Goal: Information Seeking & Learning: Understand process/instructions

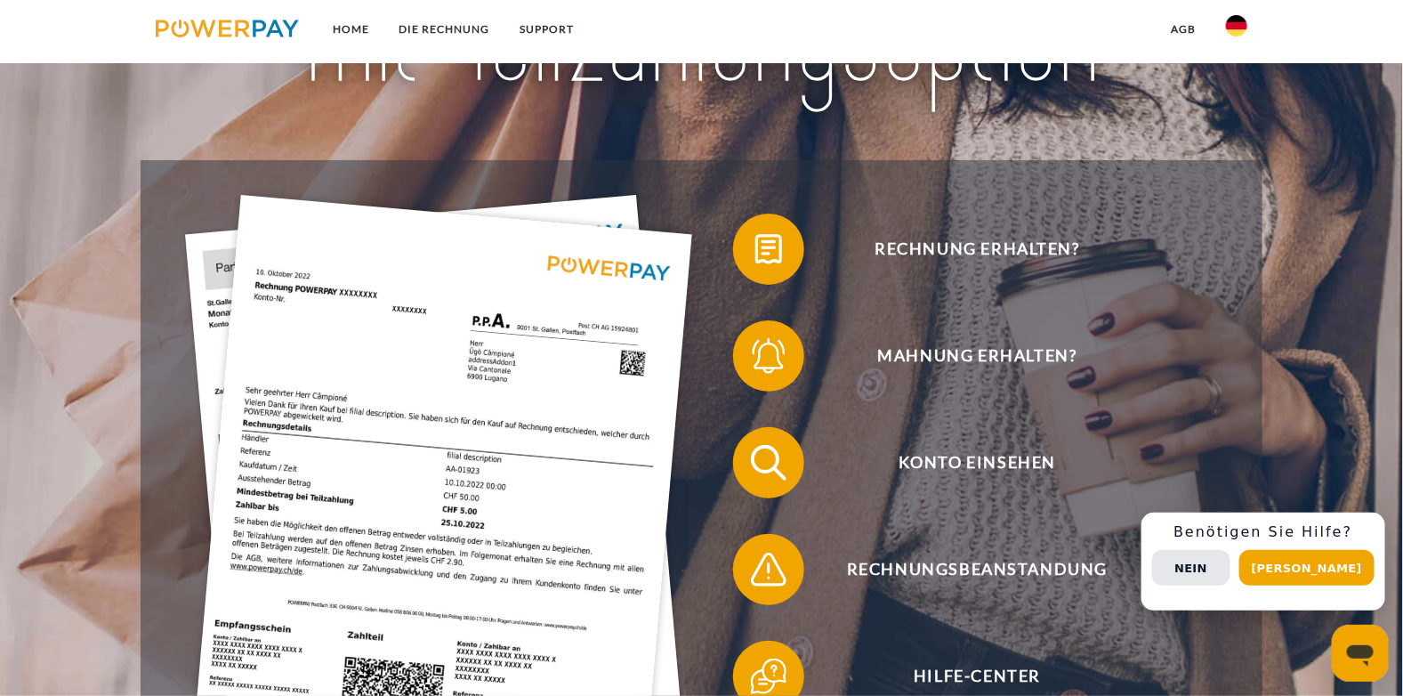
scroll to position [355, 0]
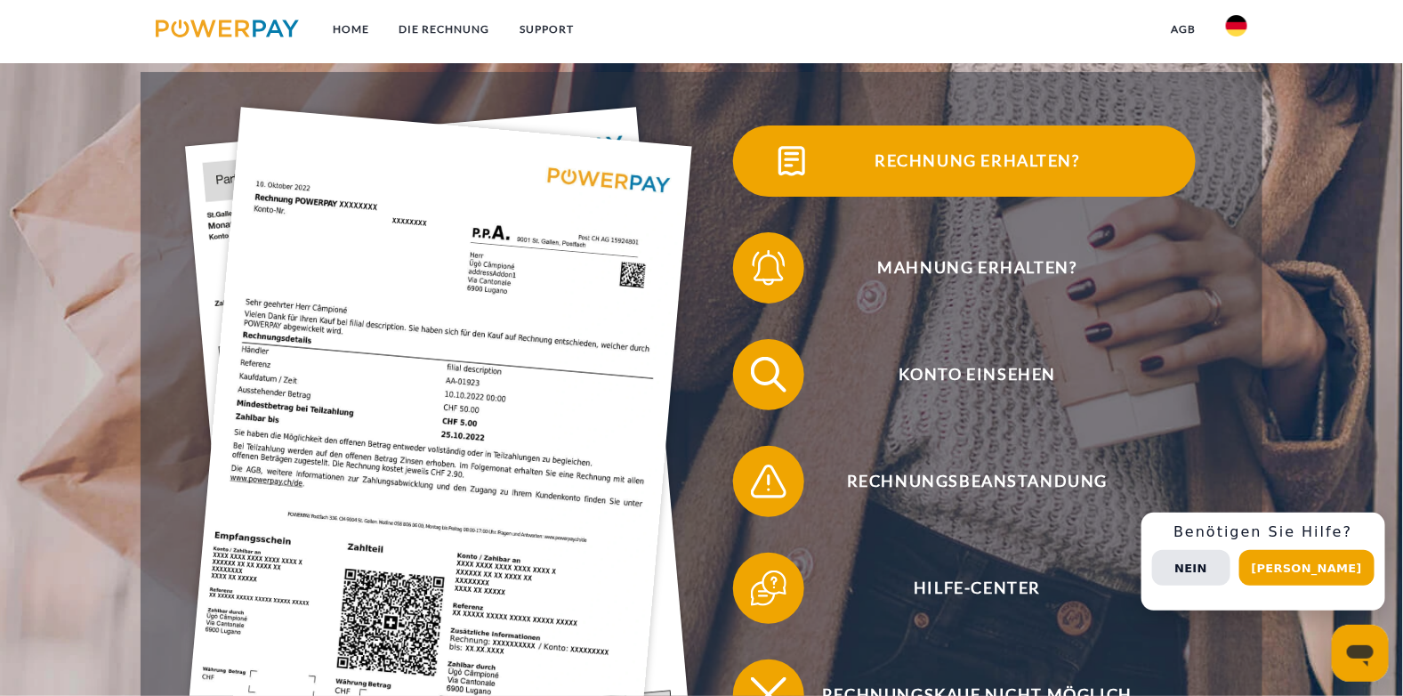
click at [943, 167] on span "Rechnung erhalten?" at bounding box center [977, 160] width 436 height 71
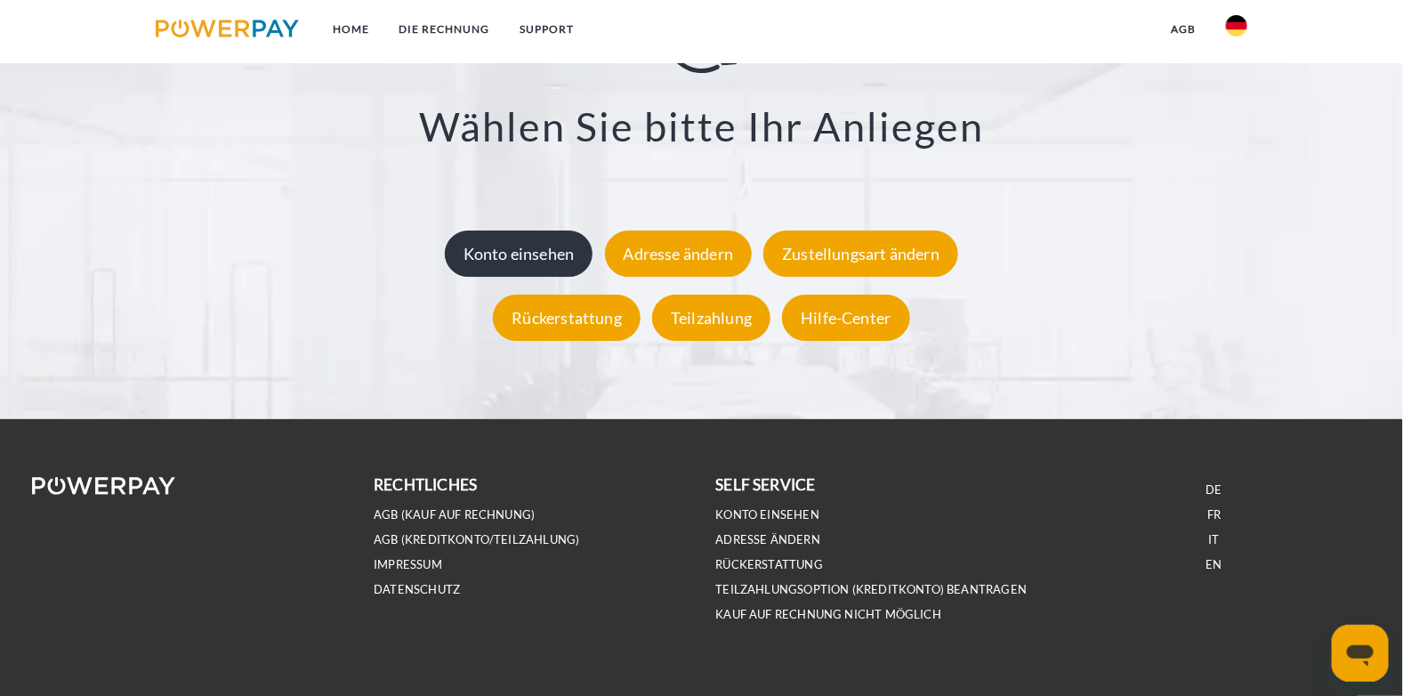
scroll to position [3408, 0]
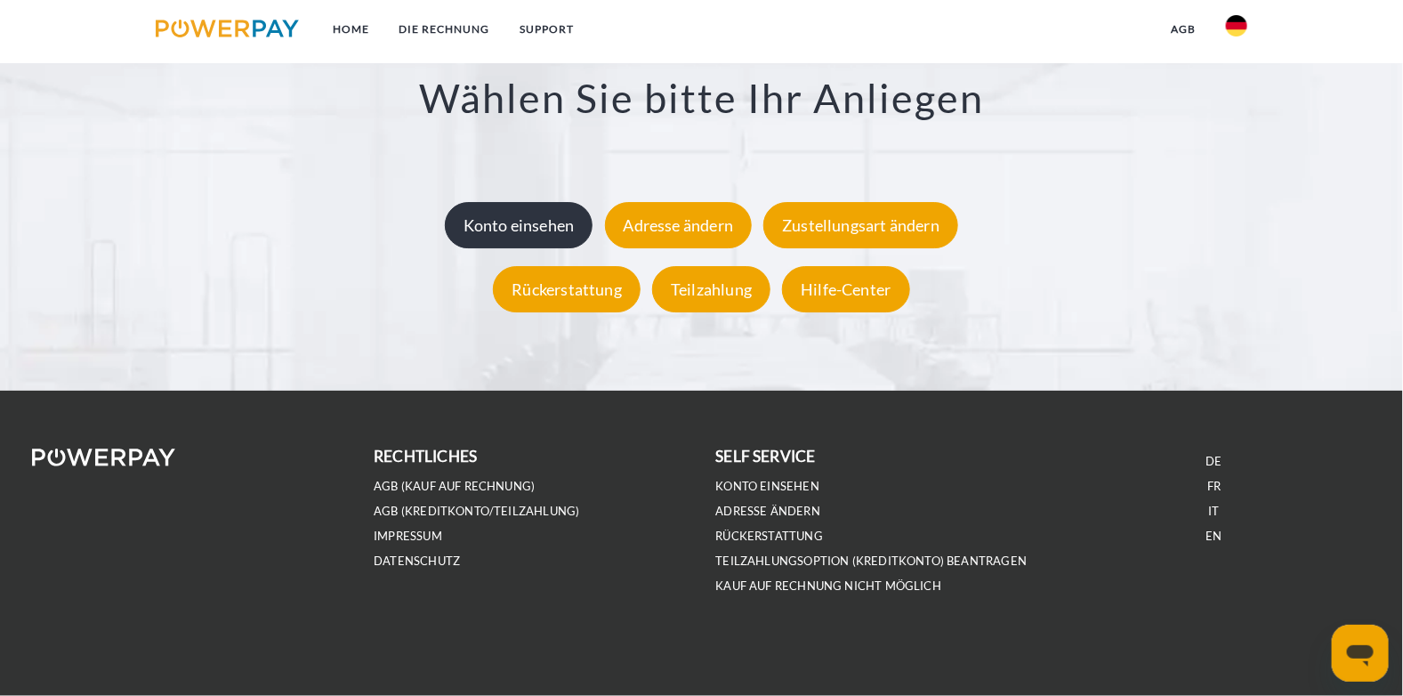
click at [515, 232] on div "Konto einsehen" at bounding box center [519, 226] width 149 height 46
click at [346, 27] on link "Home" at bounding box center [351, 29] width 67 height 32
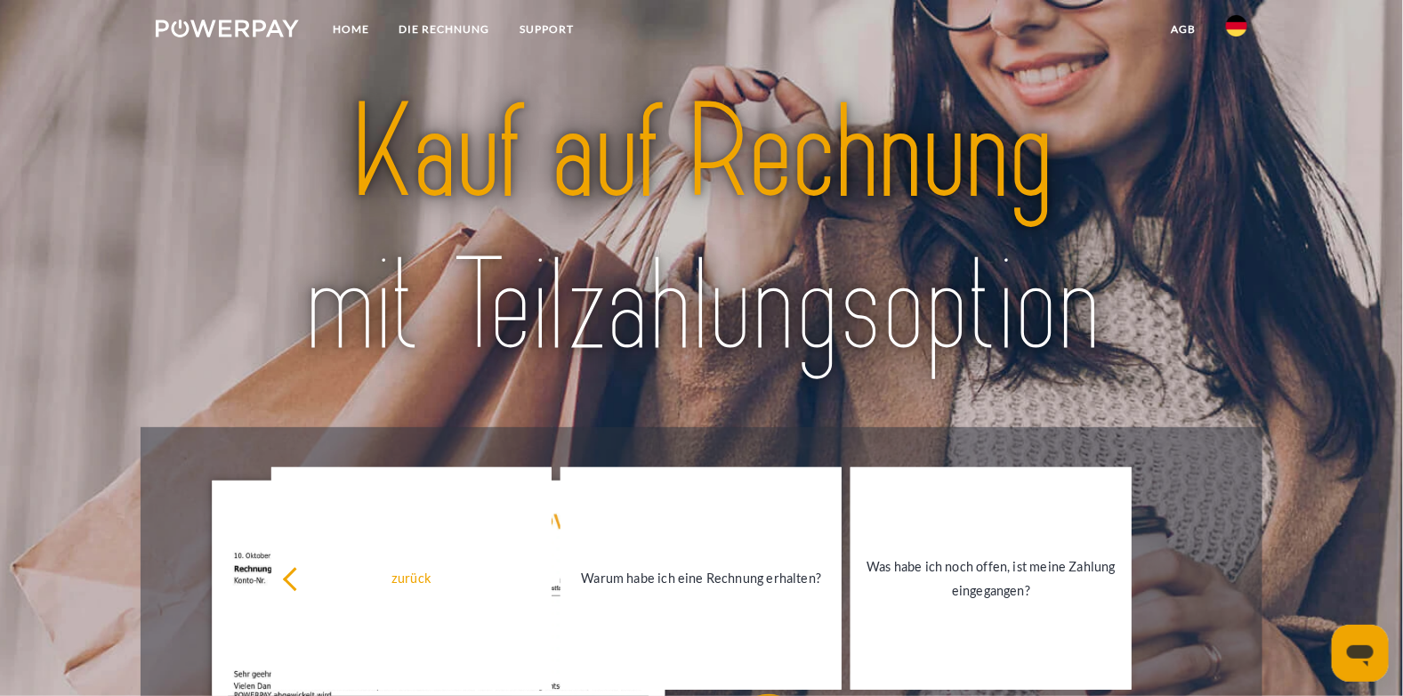
click at [246, 28] on img at bounding box center [227, 29] width 143 height 18
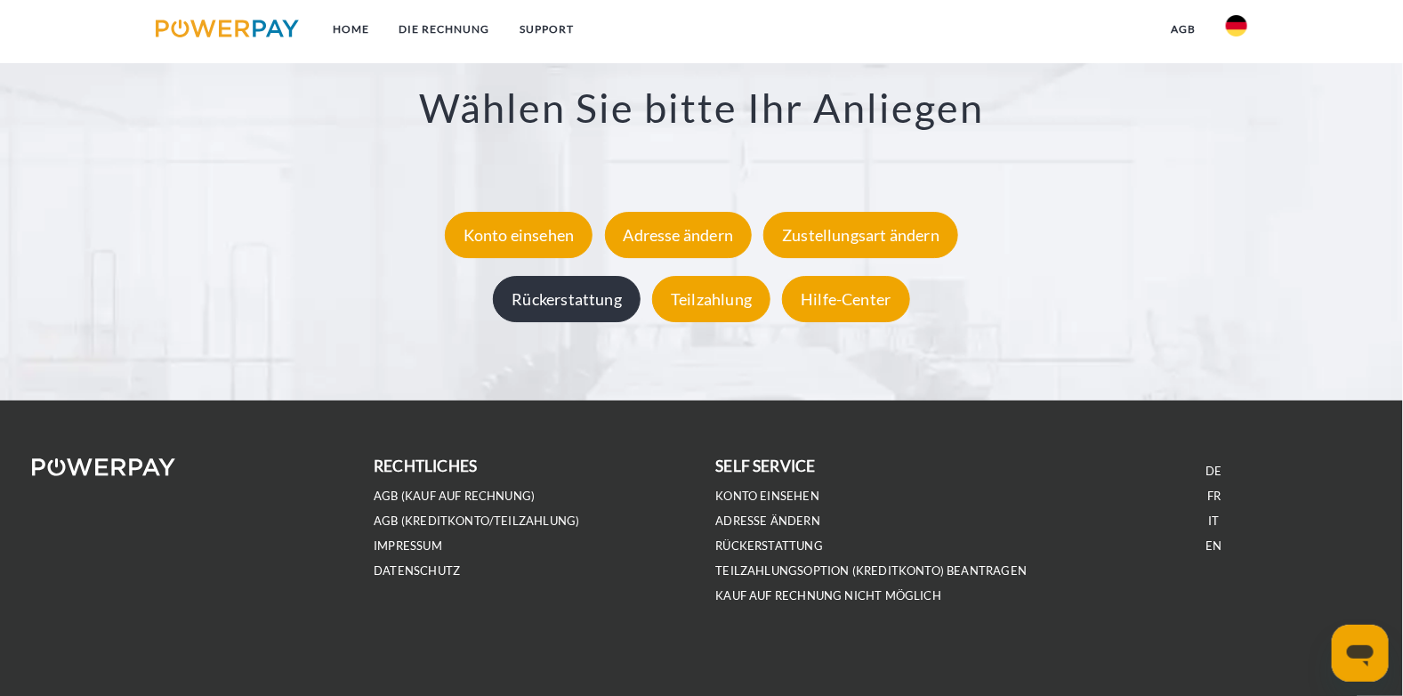
scroll to position [3408, 0]
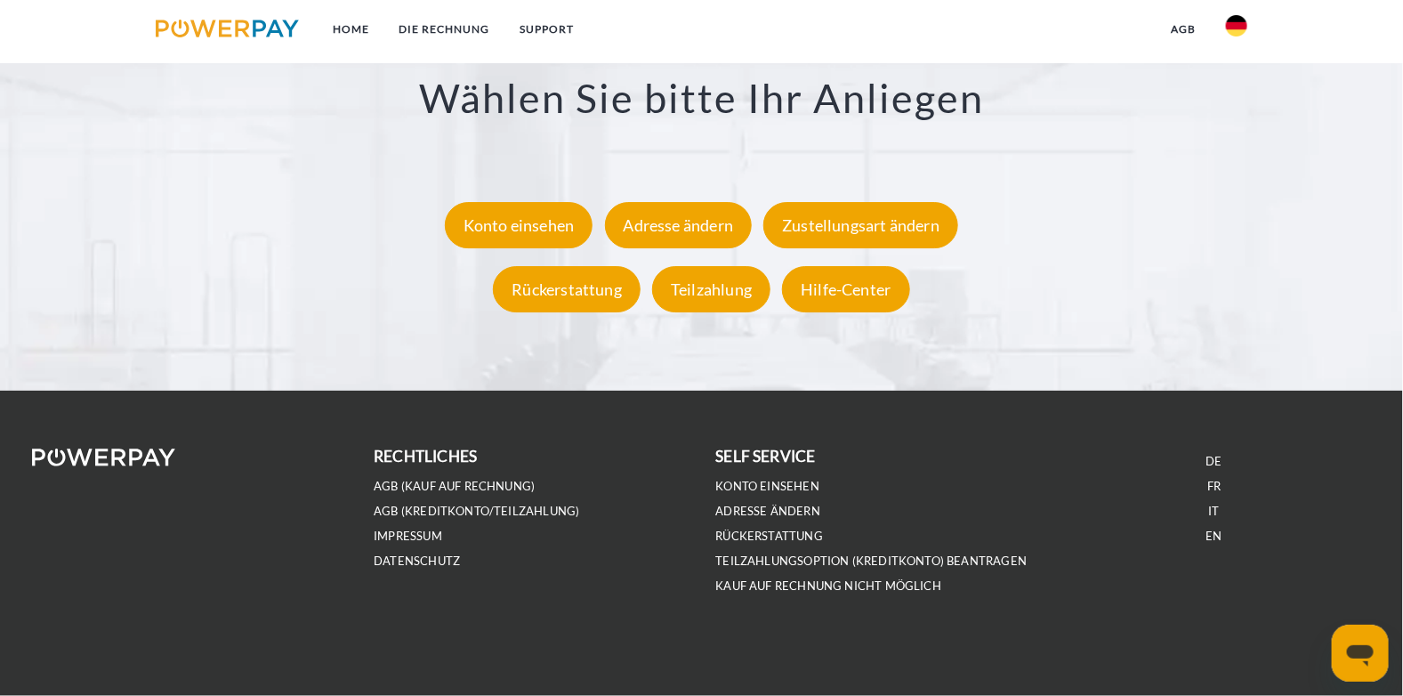
click at [1353, 655] on icon "Messaging-Fenster öffnen" at bounding box center [1359, 654] width 27 height 21
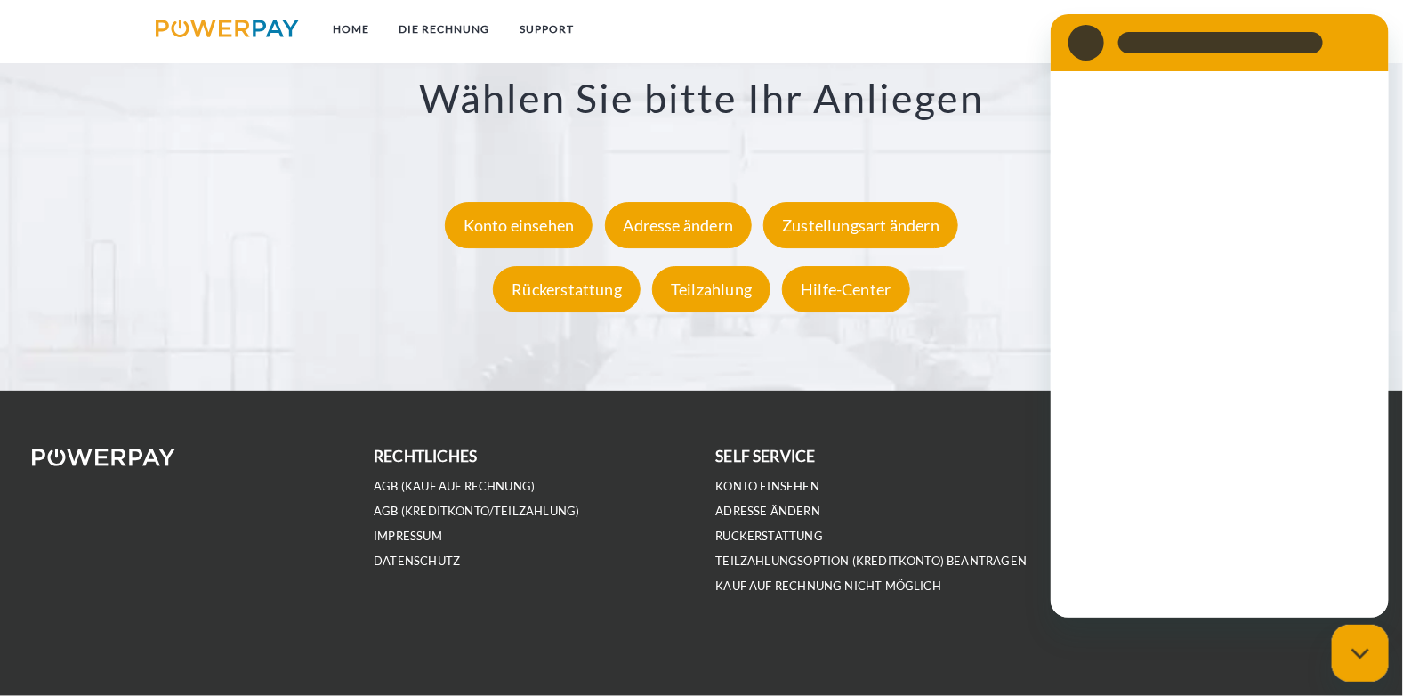
scroll to position [0, 0]
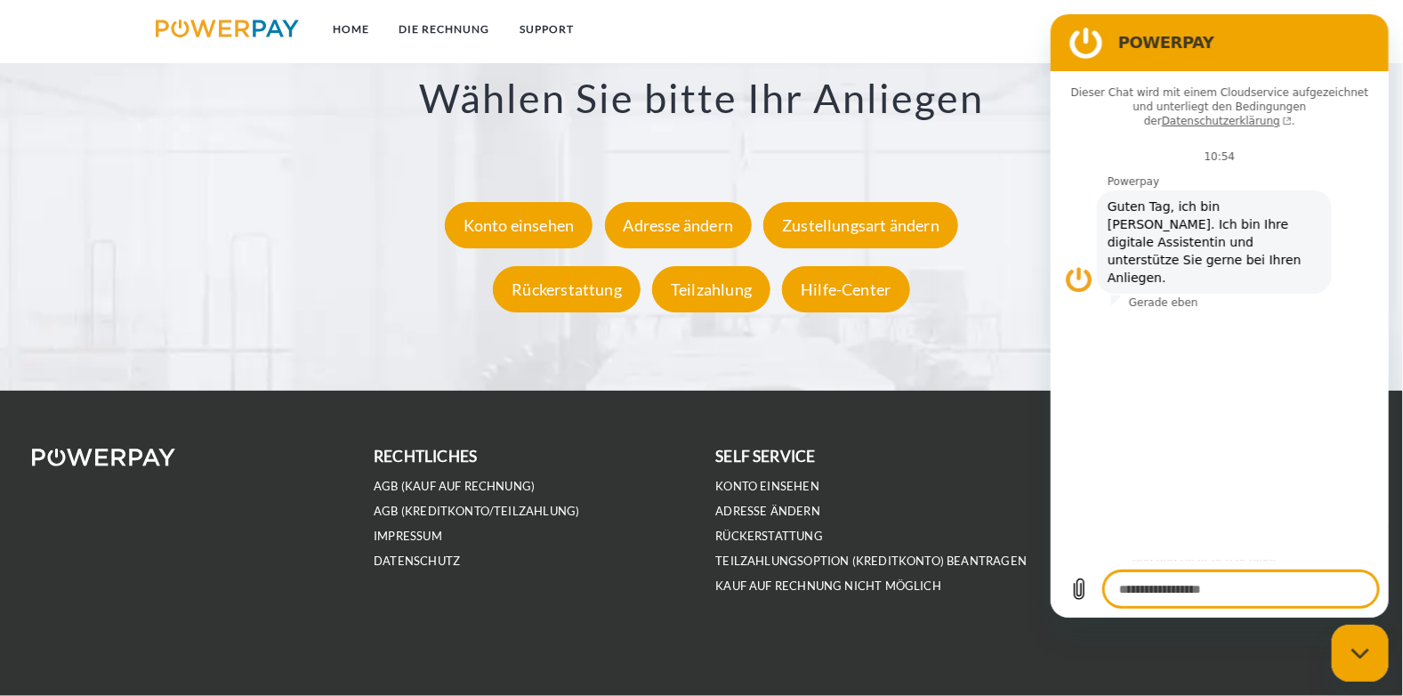
click at [1239, 664] on footer "rechtliches AGB (Kauf auf Rechnung) AGB (Kreditkonto/Teilzahlung) IMPRESSUM DAT…" at bounding box center [701, 543] width 1403 height 305
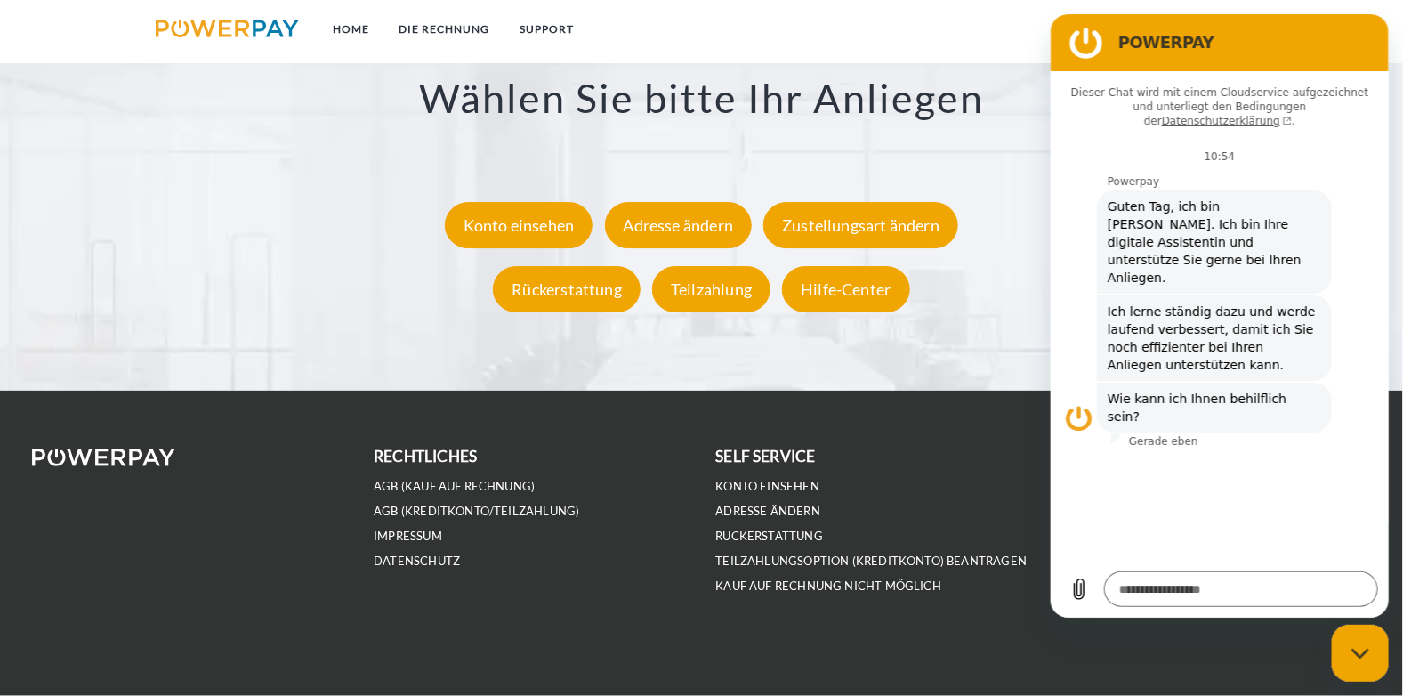
click at [1011, 194] on div "**********" at bounding box center [702, 148] width 1218 height 348
click at [1362, 653] on icon "Messaging-Fenster schließen" at bounding box center [1359, 652] width 18 height 10
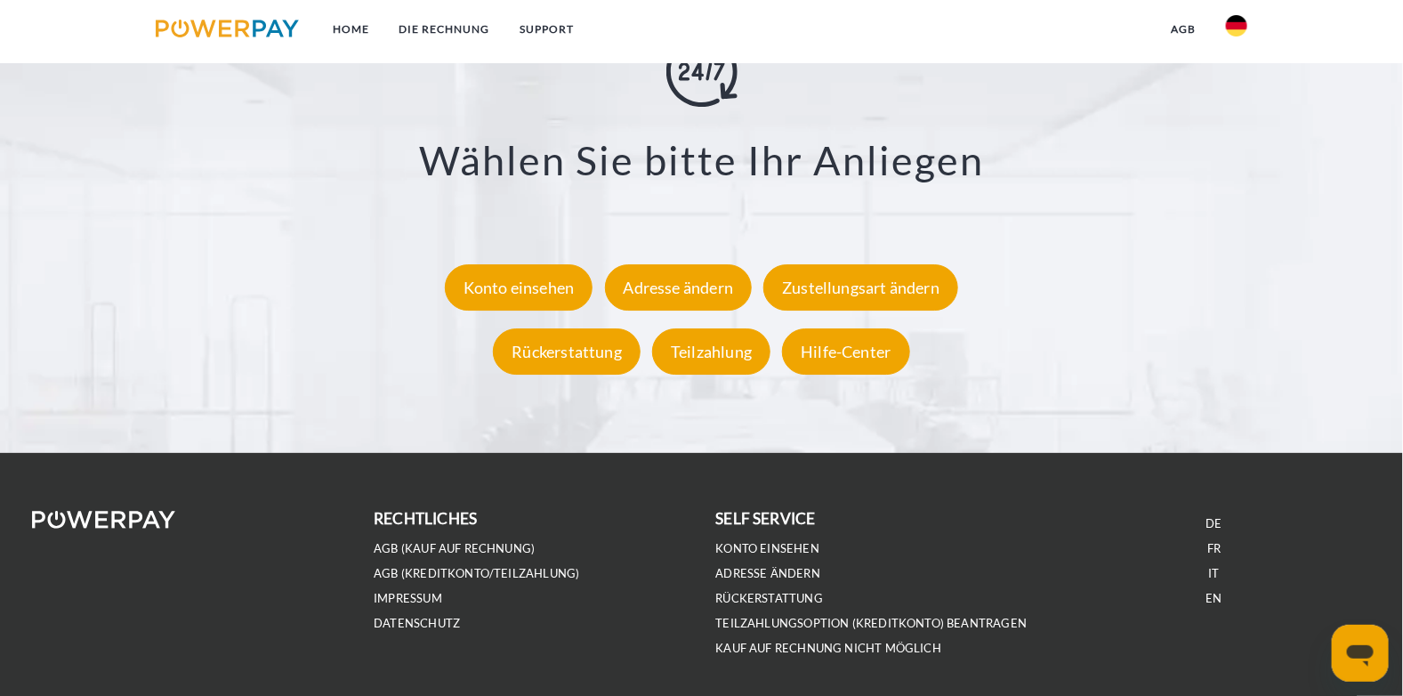
scroll to position [3319, 0]
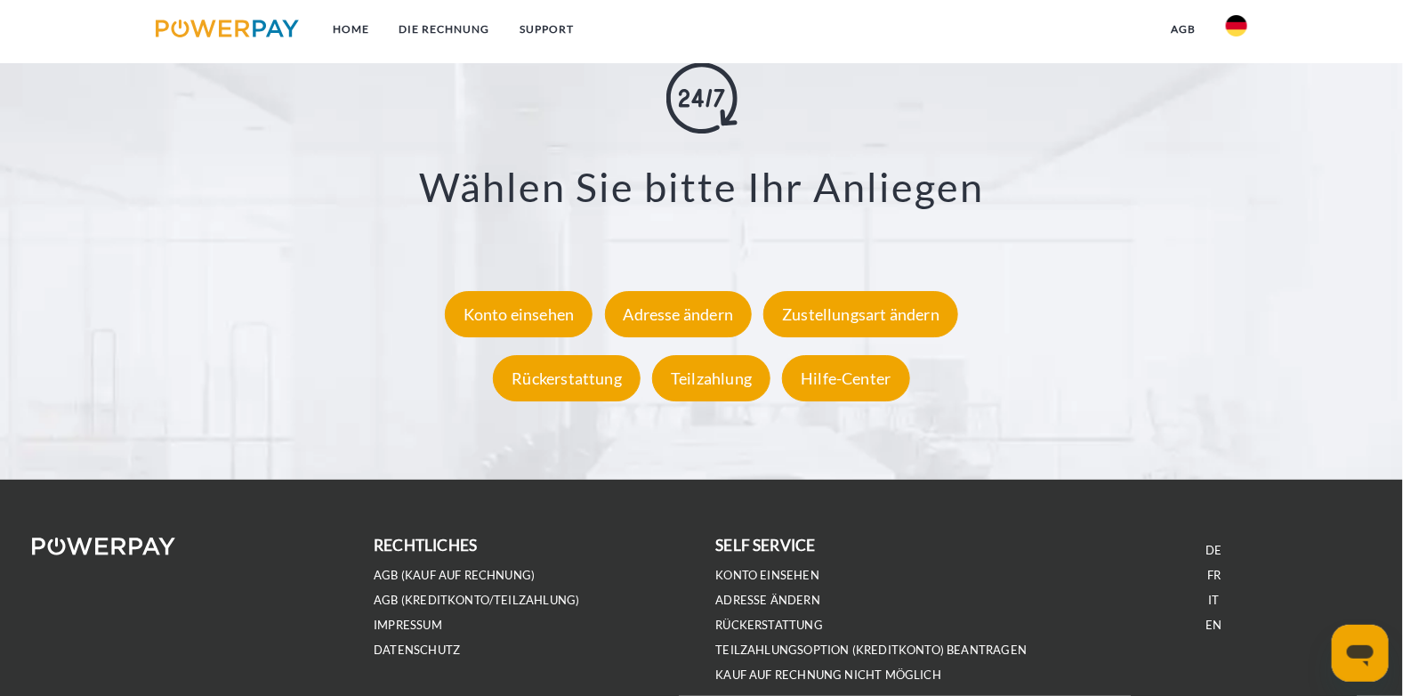
type textarea "*"
